Goal: Navigation & Orientation: Go to known website

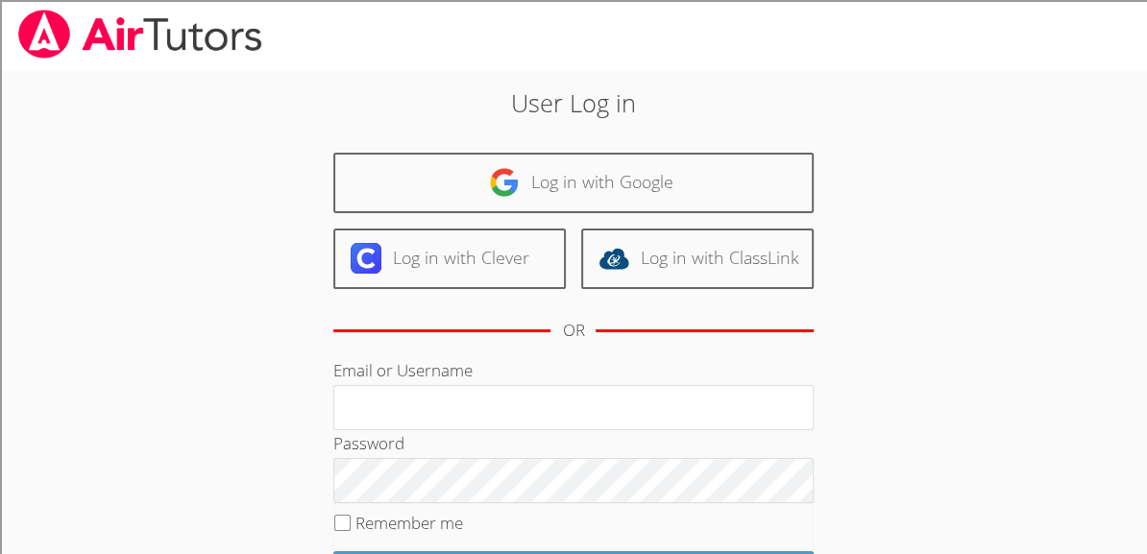
click at [96, 53] on img at bounding box center [140, 34] width 248 height 49
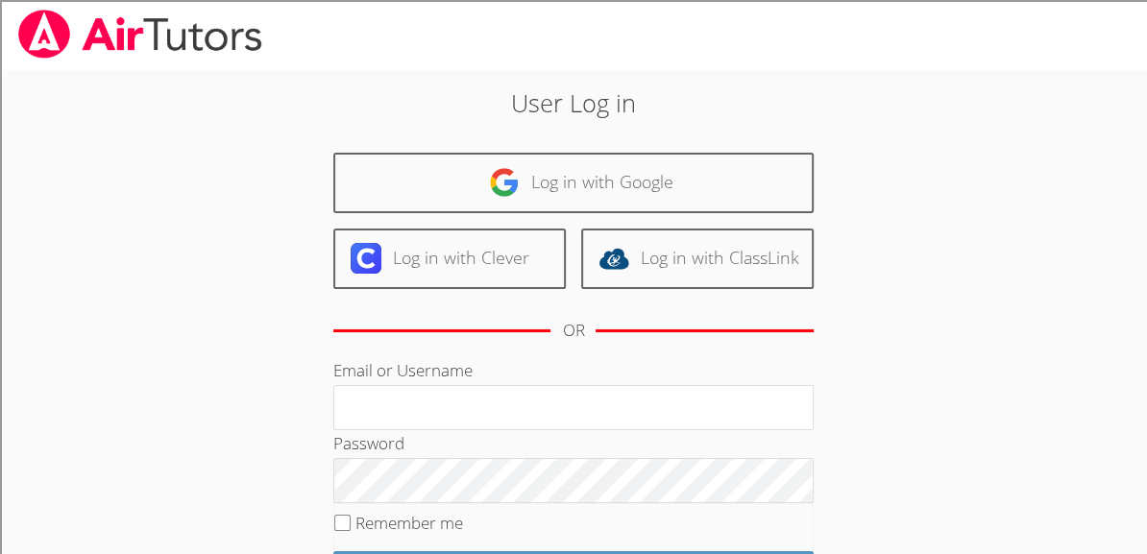
click at [96, 53] on img at bounding box center [140, 34] width 248 height 49
click at [92, 54] on img at bounding box center [140, 34] width 248 height 49
click at [92, 52] on img at bounding box center [140, 34] width 248 height 49
